Goal: Transaction & Acquisition: Purchase product/service

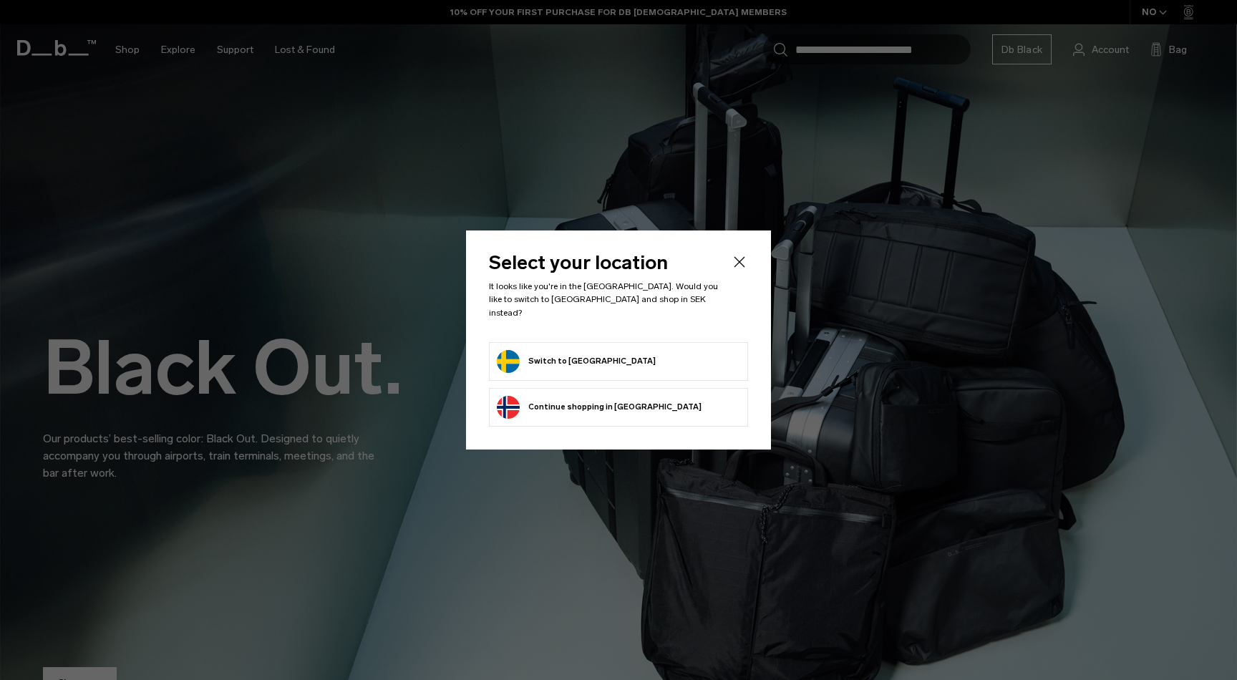
click at [568, 353] on button "Switch to Sweden" at bounding box center [576, 361] width 159 height 23
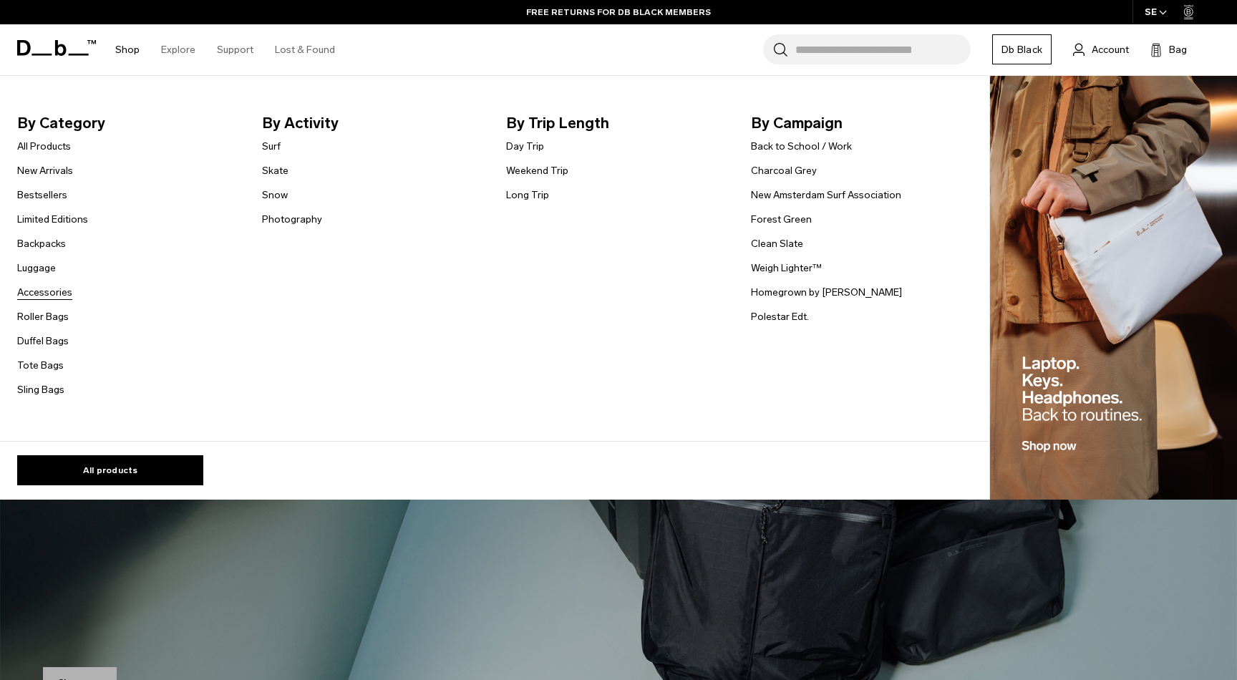
click at [35, 288] on link "Accessories" at bounding box center [44, 292] width 55 height 15
